Goal: Task Accomplishment & Management: Use online tool/utility

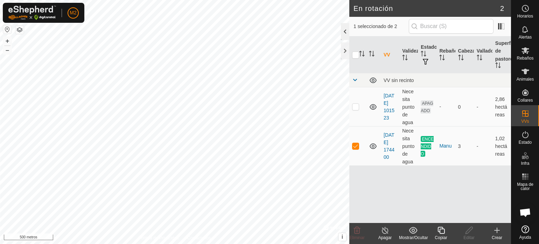
checkbox input "true"
checkbox input "false"
click at [343, 49] on div at bounding box center [345, 50] width 8 height 17
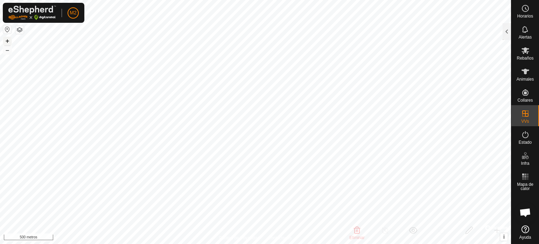
click at [5, 40] on button "+" at bounding box center [7, 41] width 8 height 8
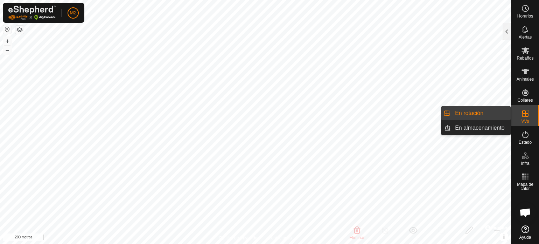
click at [522, 114] on icon at bounding box center [525, 113] width 6 height 6
click at [486, 113] on link "En rotación" at bounding box center [481, 113] width 60 height 14
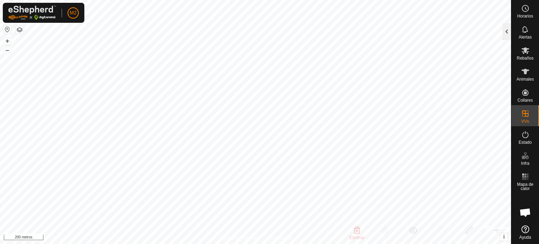
click at [508, 27] on div at bounding box center [507, 31] width 8 height 17
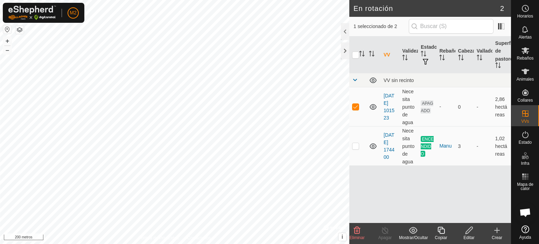
click at [498, 235] on font "Crear" at bounding box center [497, 237] width 10 height 5
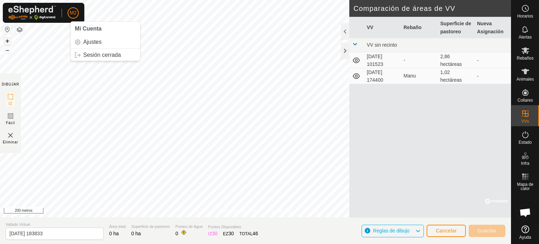
click at [7, 43] on font "+" at bounding box center [8, 40] width 4 height 7
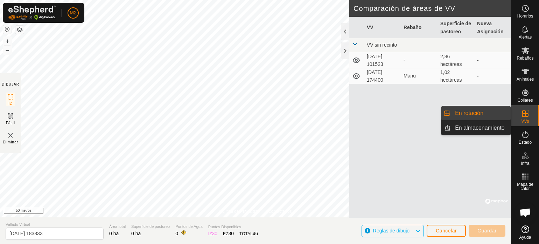
click at [472, 109] on link "En rotación" at bounding box center [481, 113] width 60 height 14
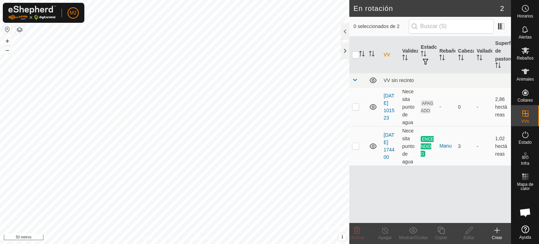
click at [497, 231] on icon at bounding box center [497, 229] width 0 height 5
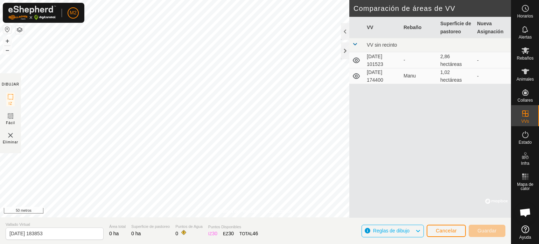
click at [492, 142] on div "VV Rebaño Superficie de pastoreo Nueva Asignación VV sin recinto [DATE] 101523 …" at bounding box center [430, 117] width 162 height 201
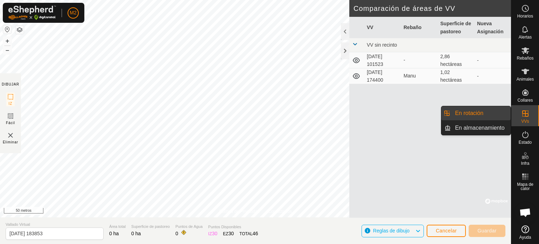
click at [526, 114] on icon at bounding box center [525, 113] width 8 height 8
click at [475, 114] on link "En rotación" at bounding box center [481, 113] width 60 height 14
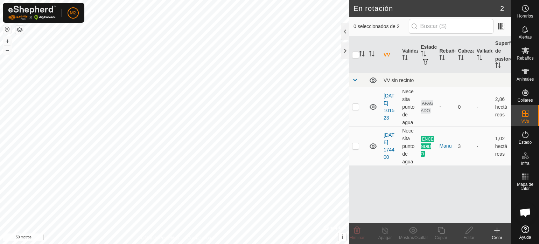
click at [498, 235] on font "Crear" at bounding box center [497, 237] width 10 height 5
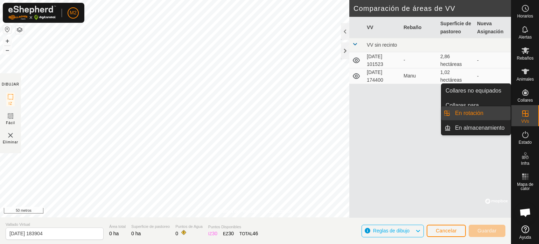
drag, startPoint x: 522, startPoint y: 112, endPoint x: 518, endPoint y: 112, distance: 3.9
click at [518, 112] on div "VVs" at bounding box center [525, 115] width 28 height 21
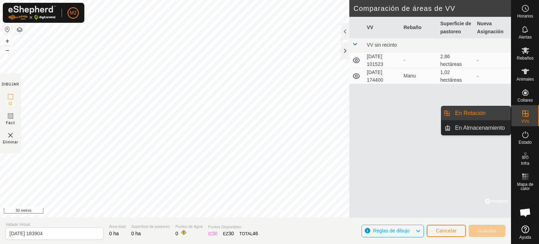
click at [527, 119] on font "VVs" at bounding box center [525, 121] width 8 height 5
click at [464, 112] on link "En Rotación" at bounding box center [481, 113] width 60 height 14
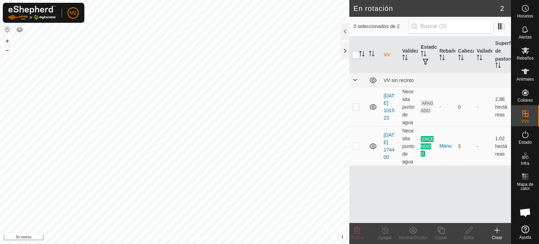
click at [494, 231] on icon at bounding box center [497, 230] width 8 height 8
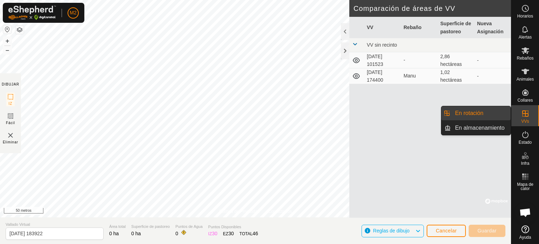
click at [522, 112] on icon at bounding box center [525, 113] width 6 height 6
drag, startPoint x: 509, startPoint y: 112, endPoint x: 493, endPoint y: 111, distance: 15.8
click at [493, 111] on link "En rotación" at bounding box center [481, 113] width 60 height 14
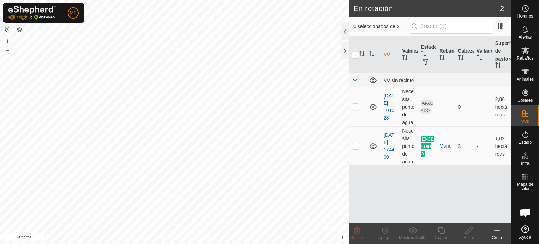
click at [498, 230] on icon at bounding box center [497, 230] width 5 height 0
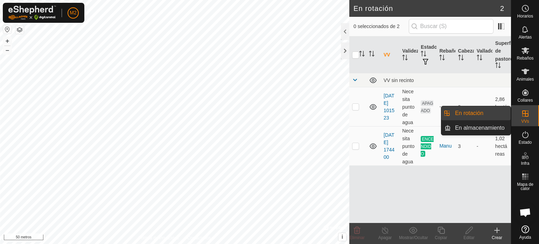
click at [525, 120] on font "VVs" at bounding box center [525, 121] width 8 height 5
click at [479, 114] on link "En rotación" at bounding box center [481, 113] width 60 height 14
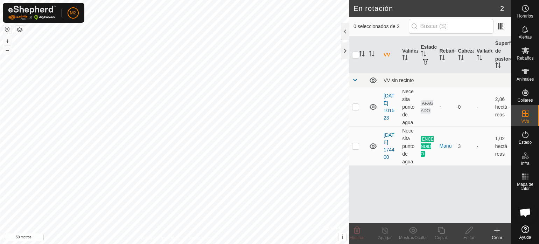
click at [500, 236] on font "Crear" at bounding box center [497, 237] width 10 height 5
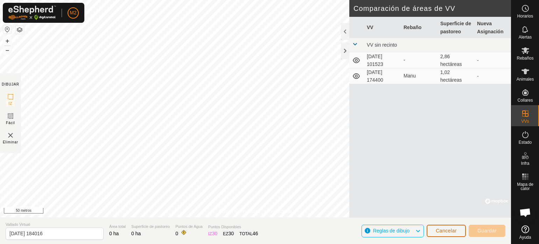
click at [438, 231] on font "Cancelar" at bounding box center [446, 230] width 21 height 6
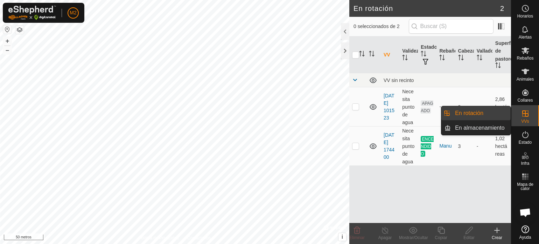
click at [524, 116] on icon at bounding box center [525, 113] width 6 height 6
click at [461, 114] on link "En rotación" at bounding box center [481, 113] width 60 height 14
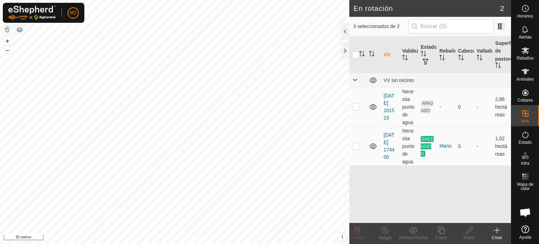
click at [497, 231] on icon at bounding box center [497, 230] width 8 height 8
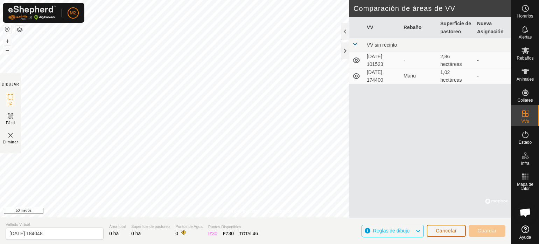
drag, startPoint x: 444, startPoint y: 226, endPoint x: 440, endPoint y: 229, distance: 4.9
click at [440, 229] on button "Cancelar" at bounding box center [446, 230] width 39 height 12
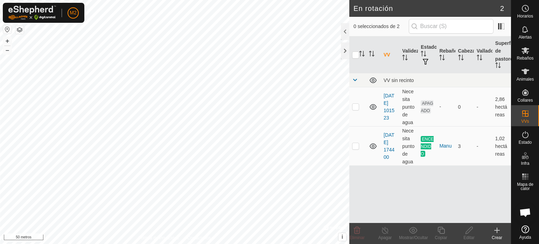
click at [497, 230] on icon at bounding box center [497, 230] width 5 height 0
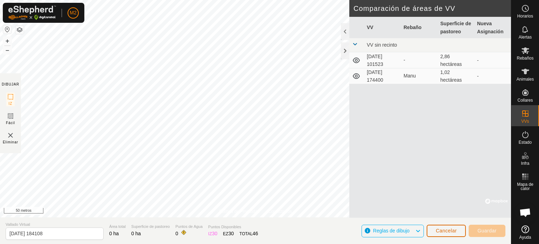
click at [454, 229] on font "Cancelar" at bounding box center [446, 230] width 21 height 6
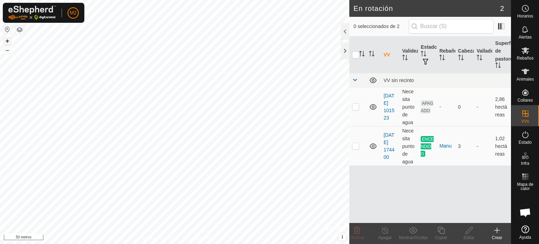
click at [7, 38] on font "+" at bounding box center [8, 40] width 4 height 7
click at [499, 230] on icon at bounding box center [497, 230] width 5 height 0
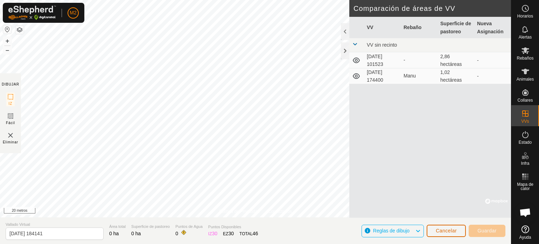
click at [453, 231] on font "Cancelar" at bounding box center [446, 230] width 21 height 6
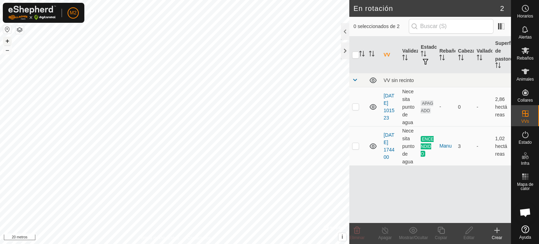
click at [5, 41] on button "+" at bounding box center [7, 41] width 8 height 8
click at [10, 50] on button "–" at bounding box center [7, 50] width 8 height 8
click at [498, 231] on icon at bounding box center [497, 230] width 8 height 8
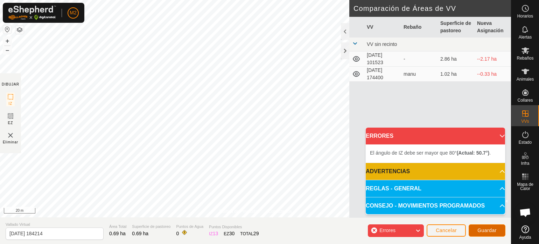
click at [479, 229] on span "Guardar" at bounding box center [486, 230] width 19 height 6
